Goal: Navigation & Orientation: Find specific page/section

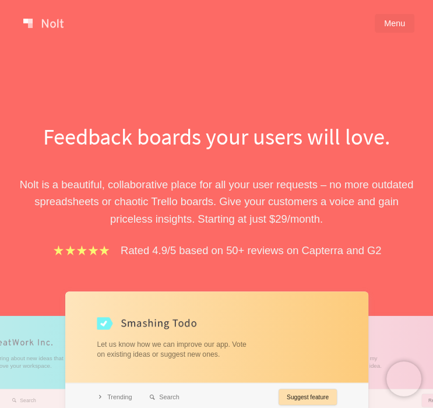
click at [393, 15] on link "Menu" at bounding box center [395, 23] width 40 height 19
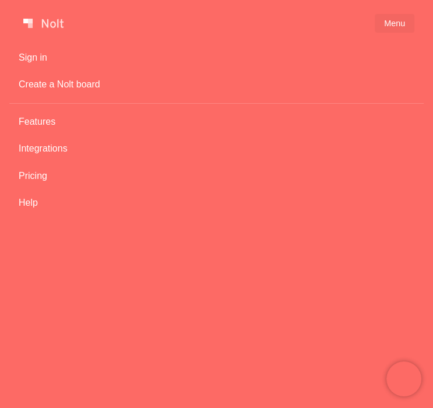
click at [32, 125] on link "Features" at bounding box center [216, 122] width 415 height 22
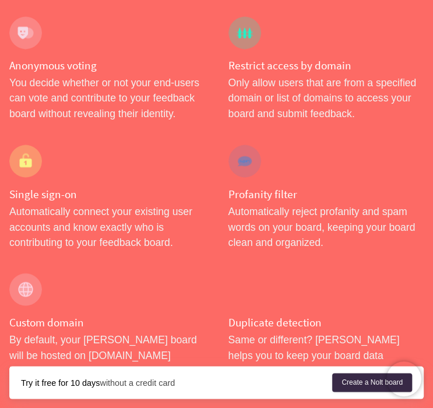
scroll to position [1108, 0]
